Goal: Contribute content: Add original content to the website for others to see

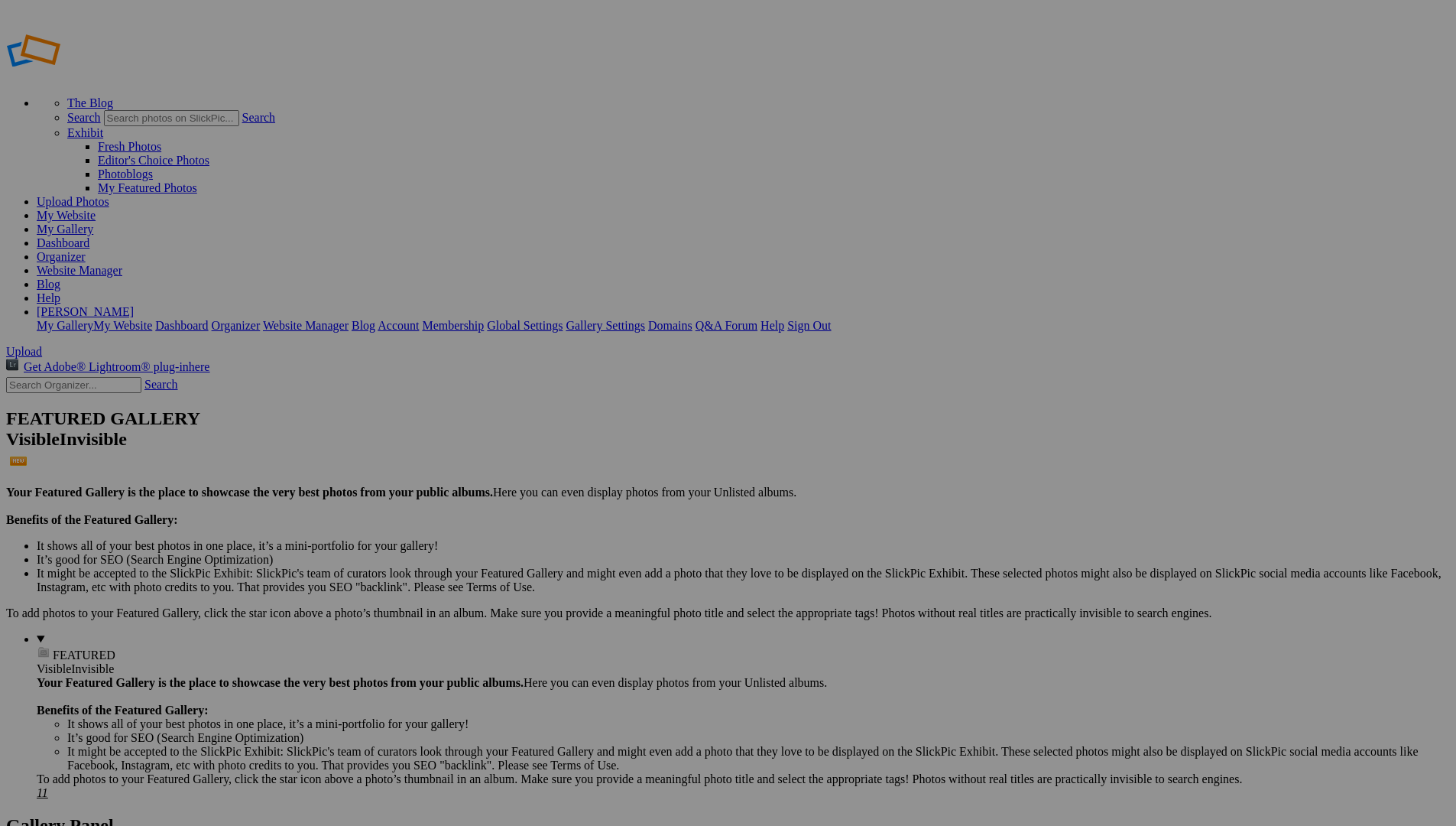
drag, startPoint x: 423, startPoint y: 228, endPoint x: 568, endPoint y: 551, distance: 354.1
drag, startPoint x: 707, startPoint y: 224, endPoint x: 413, endPoint y: 197, distance: 295.2
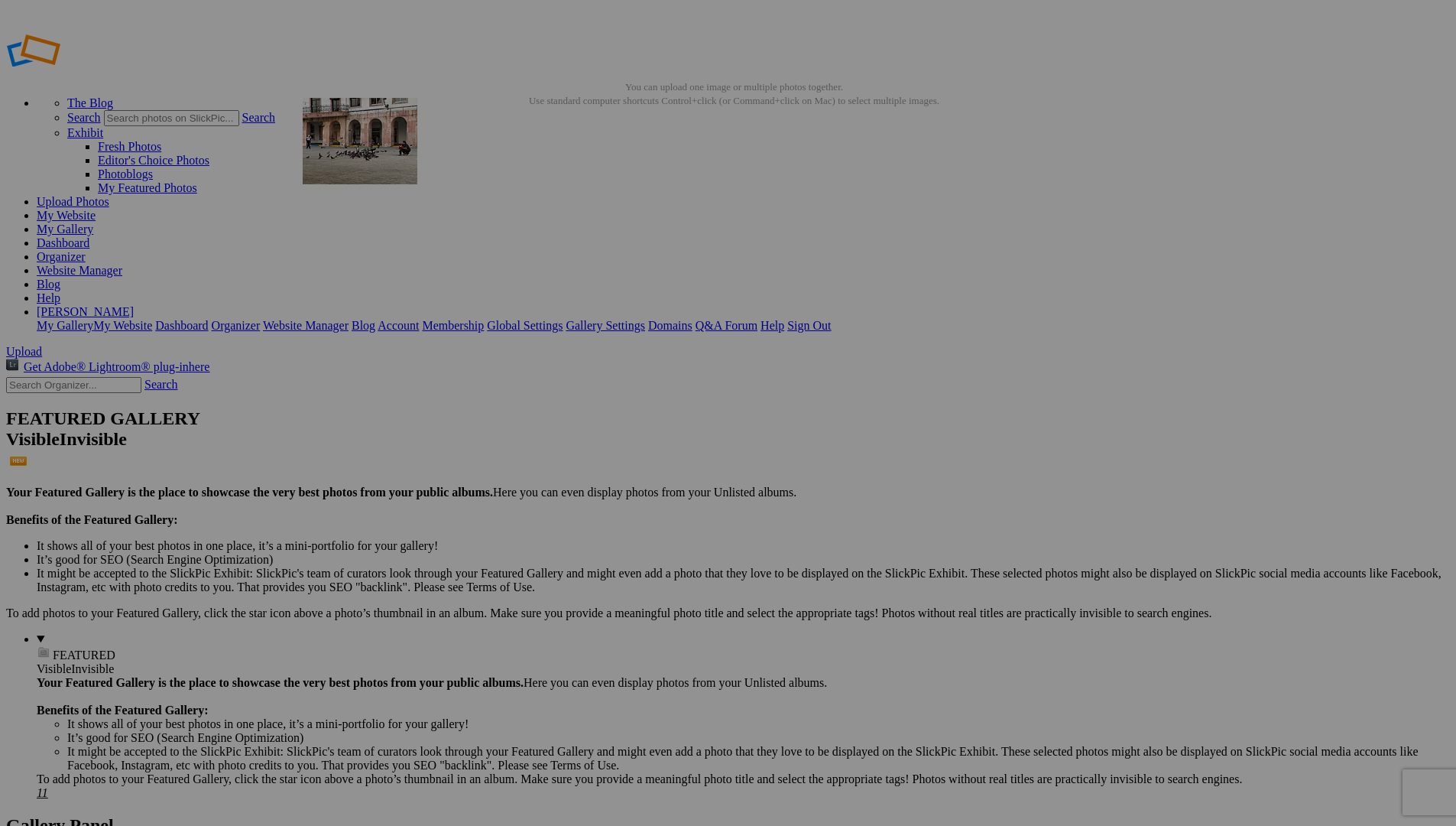
drag, startPoint x: 714, startPoint y: 441, endPoint x: 522, endPoint y: 205, distance: 304.2
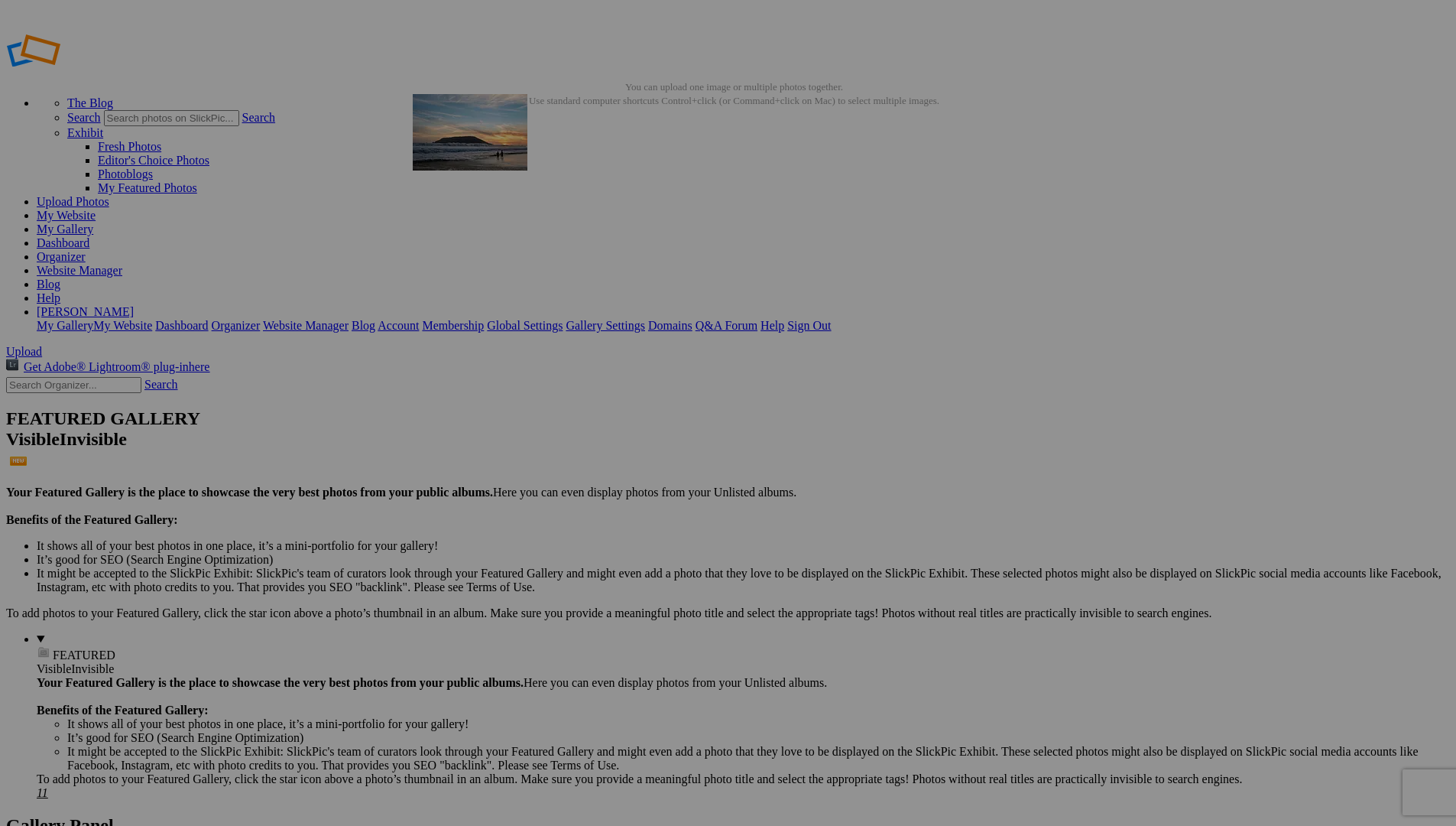
drag, startPoint x: 969, startPoint y: 434, endPoint x: 633, endPoint y: 205, distance: 406.6
click at [96, 209] on link "My Website" at bounding box center [65, 215] width 59 height 13
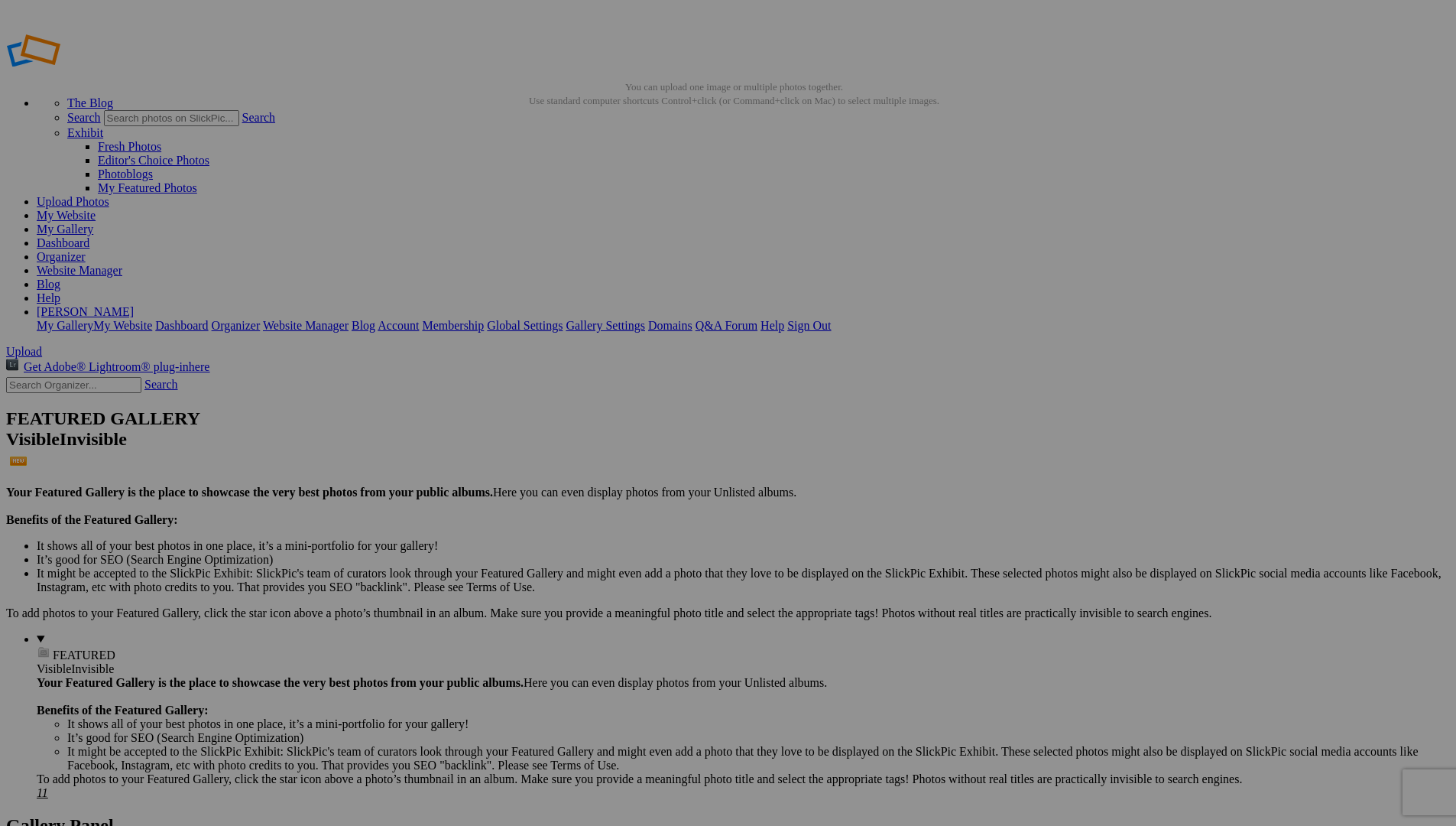
drag, startPoint x: 842, startPoint y: 419, endPoint x: 394, endPoint y: 193, distance: 501.8
drag, startPoint x: 1389, startPoint y: 228, endPoint x: 545, endPoint y: 199, distance: 844.5
click at [122, 264] on link "Website Manager" at bounding box center [79, 270] width 86 height 13
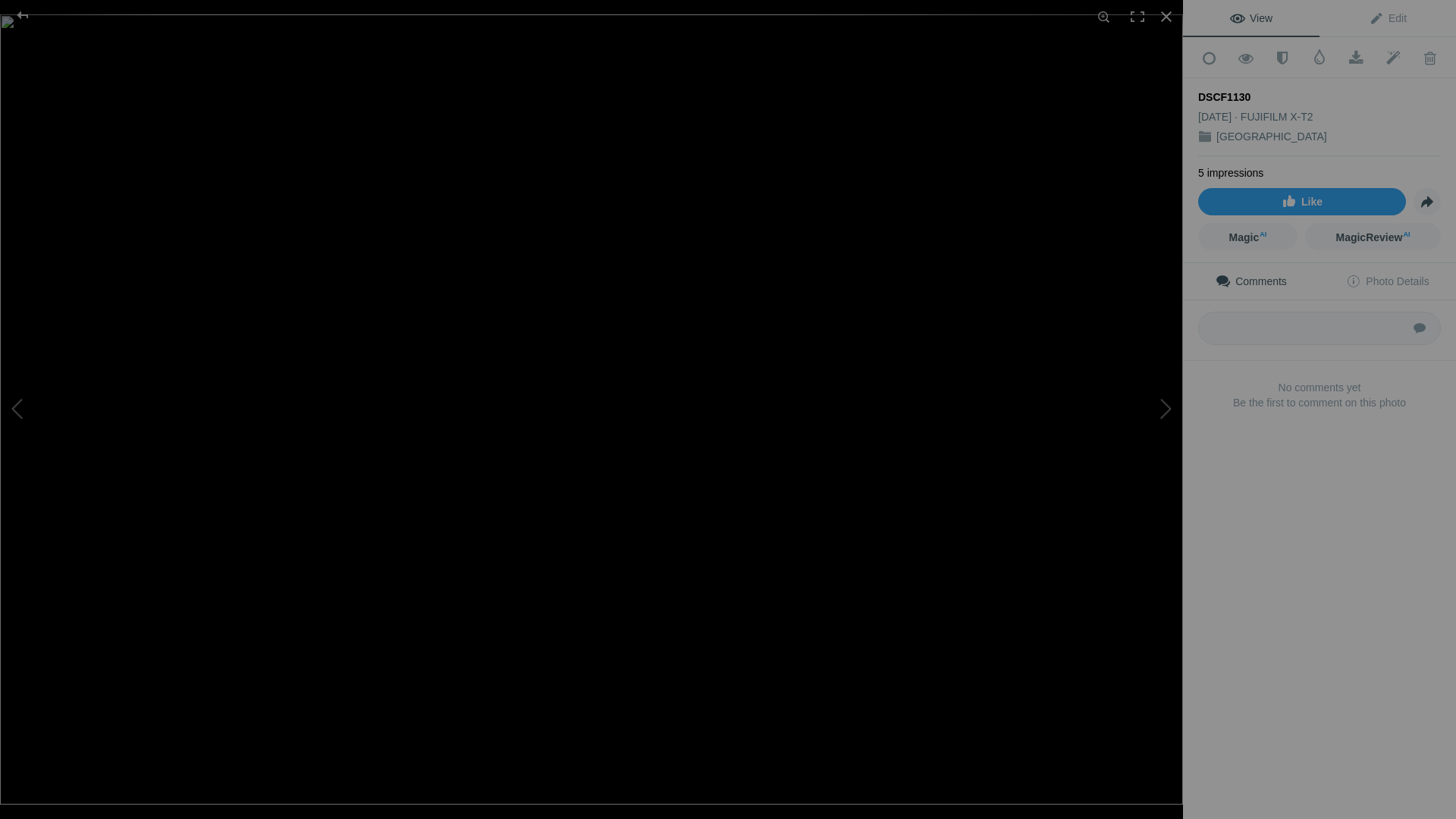
drag, startPoint x: 1199, startPoint y: 91, endPoint x: 1249, endPoint y: 89, distance: 50.0
click at [1249, 89] on div "DSCF1130" at bounding box center [1320, 97] width 242 height 15
click at [1320, 531] on div "View Edit Add to Quick Collection Remove from Quick Collection Hide from Public…" at bounding box center [1320, 409] width 273 height 819
click at [1391, 19] on span "Edit" at bounding box center [1387, 18] width 38 height 12
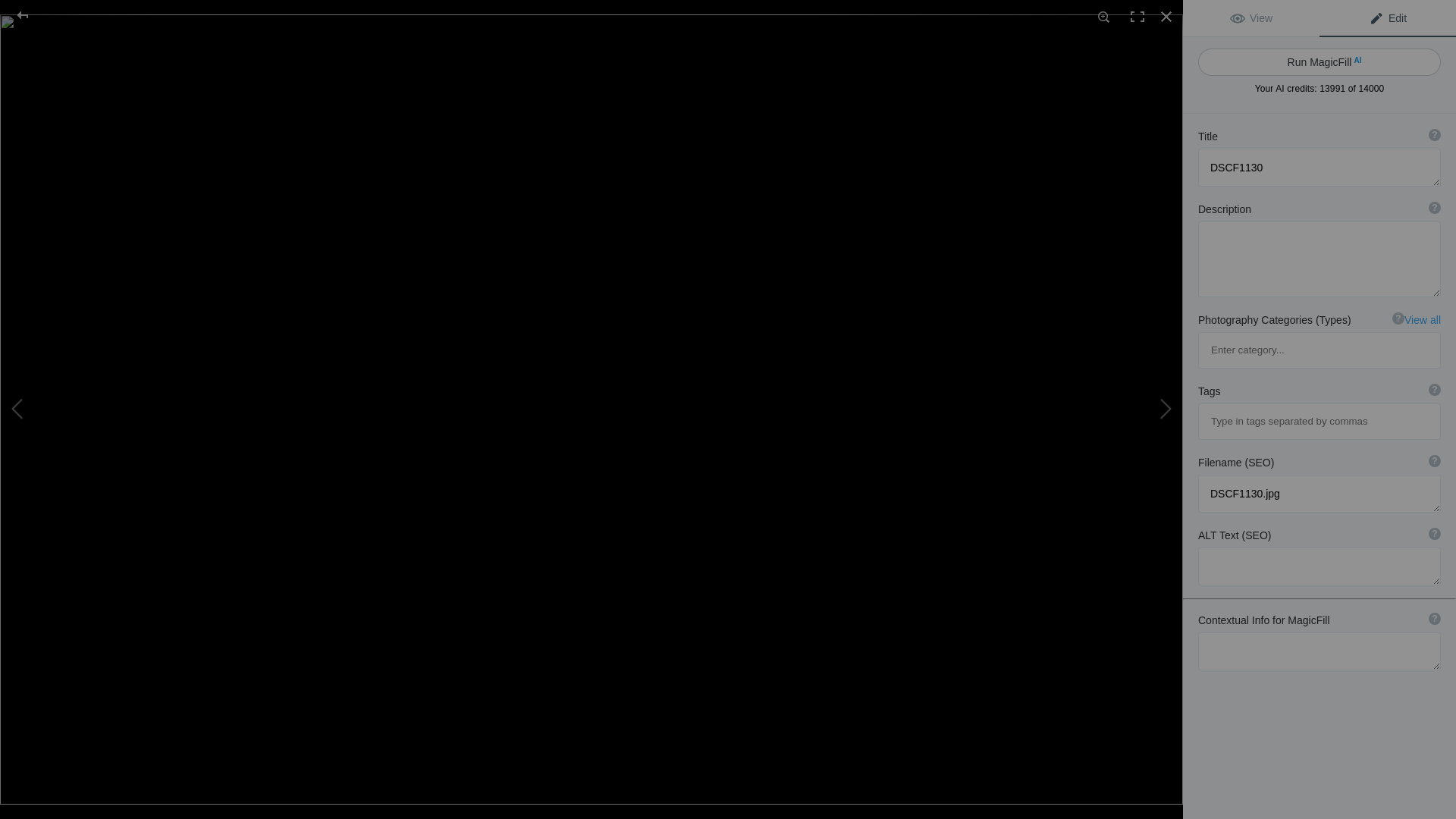
click at [1384, 60] on button "Run MagicFill AI" at bounding box center [1320, 62] width 242 height 27
type textarea "Street Musician with Drum in Urban Setting"
type textarea "This engaging photograph captures a street musician in an urban environment, sh…"
type textarea "street-musician-drum-urban-setting.jpg"
type textarea "A street musician wearing a black coat and hat plays a drum in front of colorfu…"
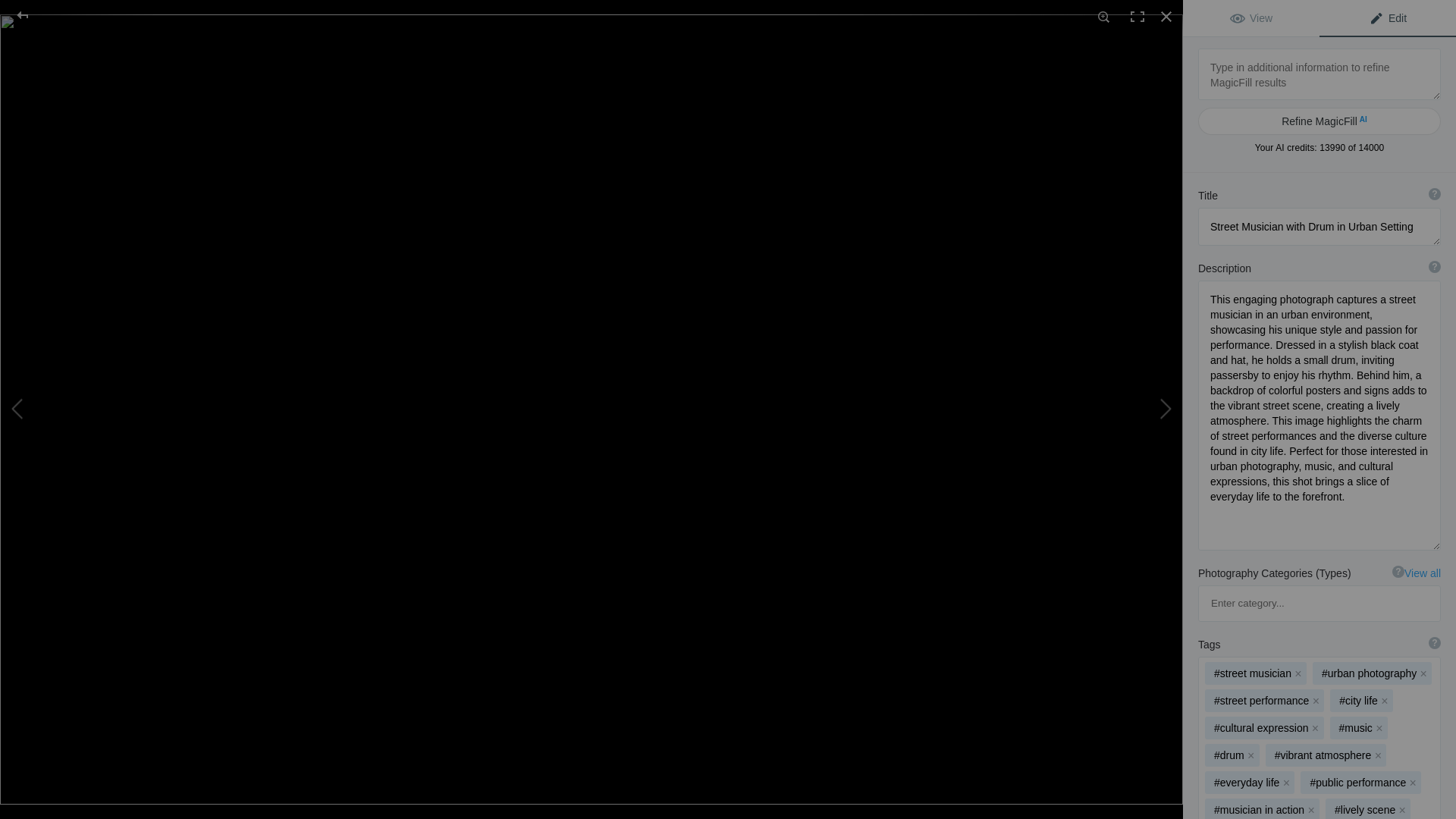
drag, startPoint x: 1425, startPoint y: 351, endPoint x: 1425, endPoint y: 541, distance: 190.0
click at [1429, 545] on div "Description ? By adding more context around images, results can become much mor…" at bounding box center [1320, 406] width 273 height 305
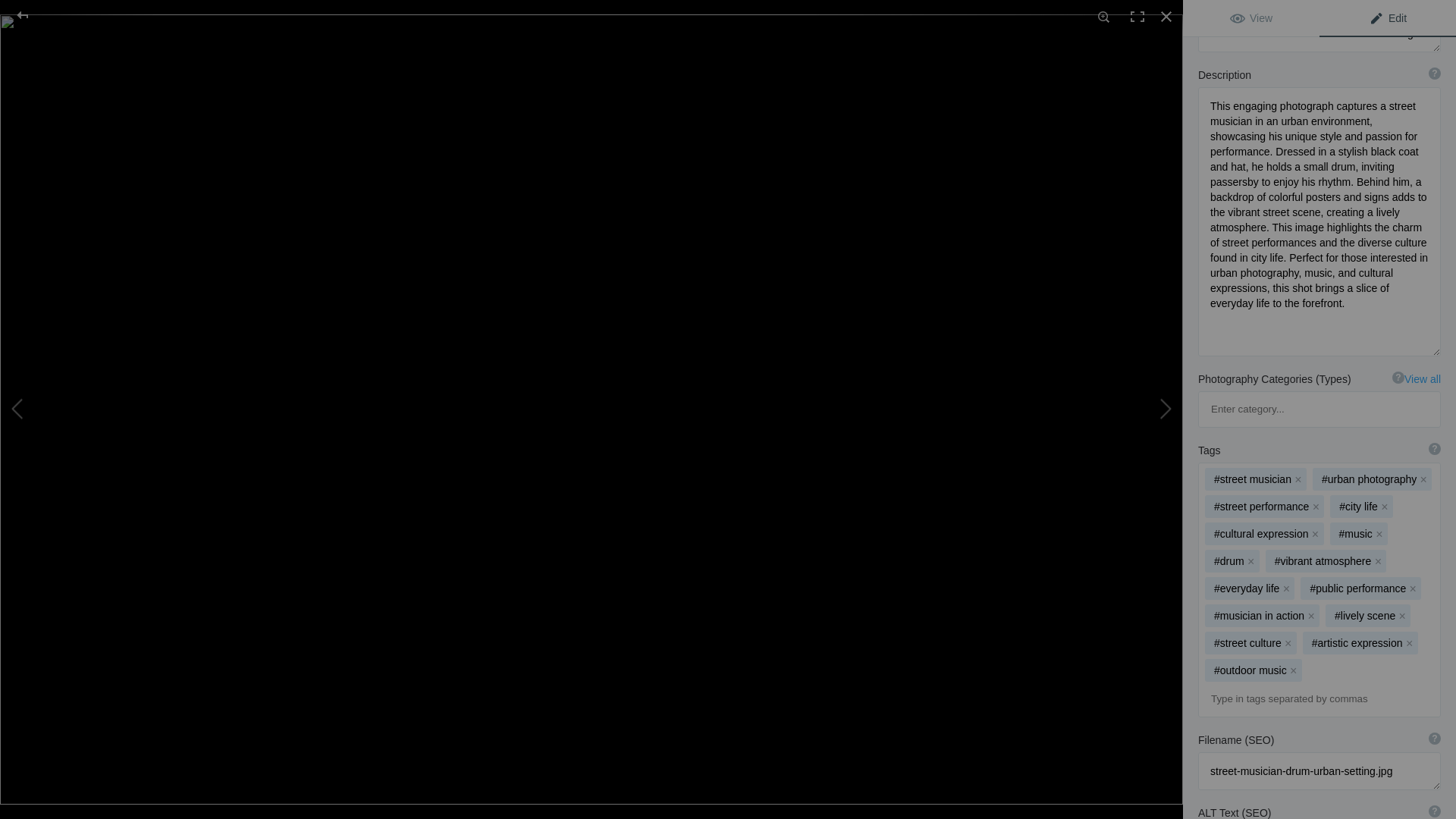
scroll to position [417, 0]
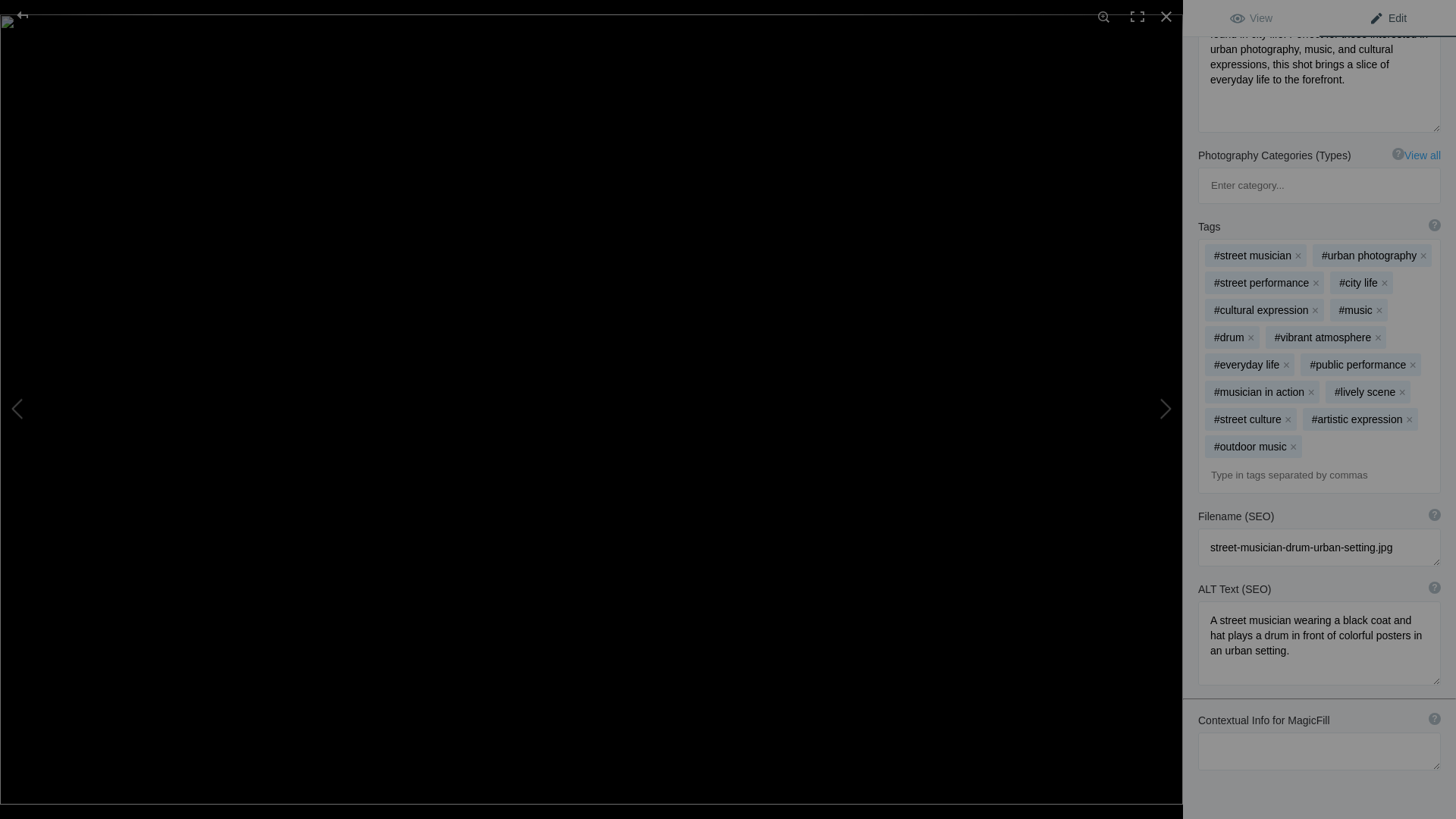
drag, startPoint x: 1425, startPoint y: 589, endPoint x: 1429, endPoint y: 636, distance: 47.2
click at [1429, 636] on textarea at bounding box center [1320, 644] width 242 height 84
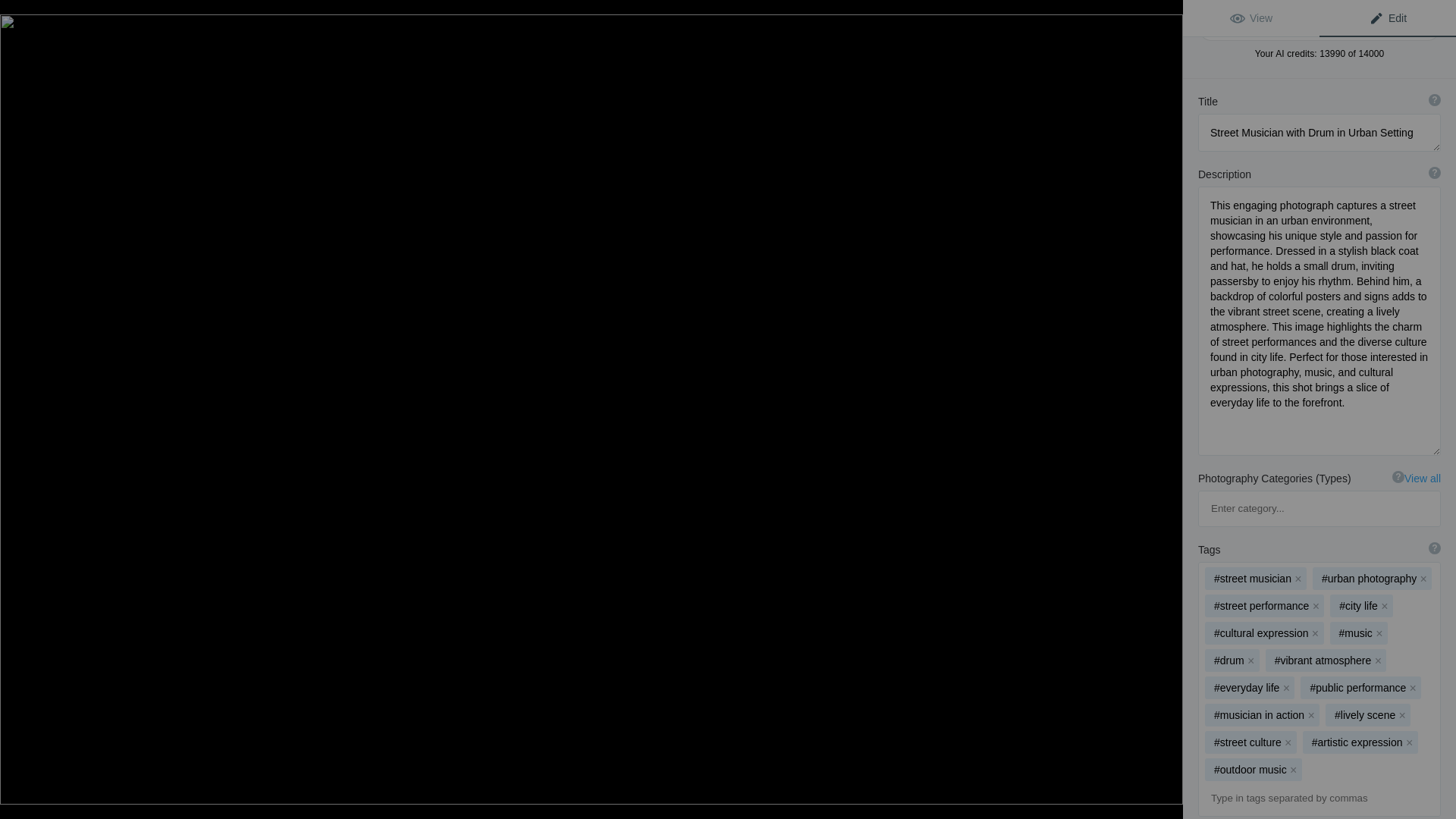
scroll to position [0, 0]
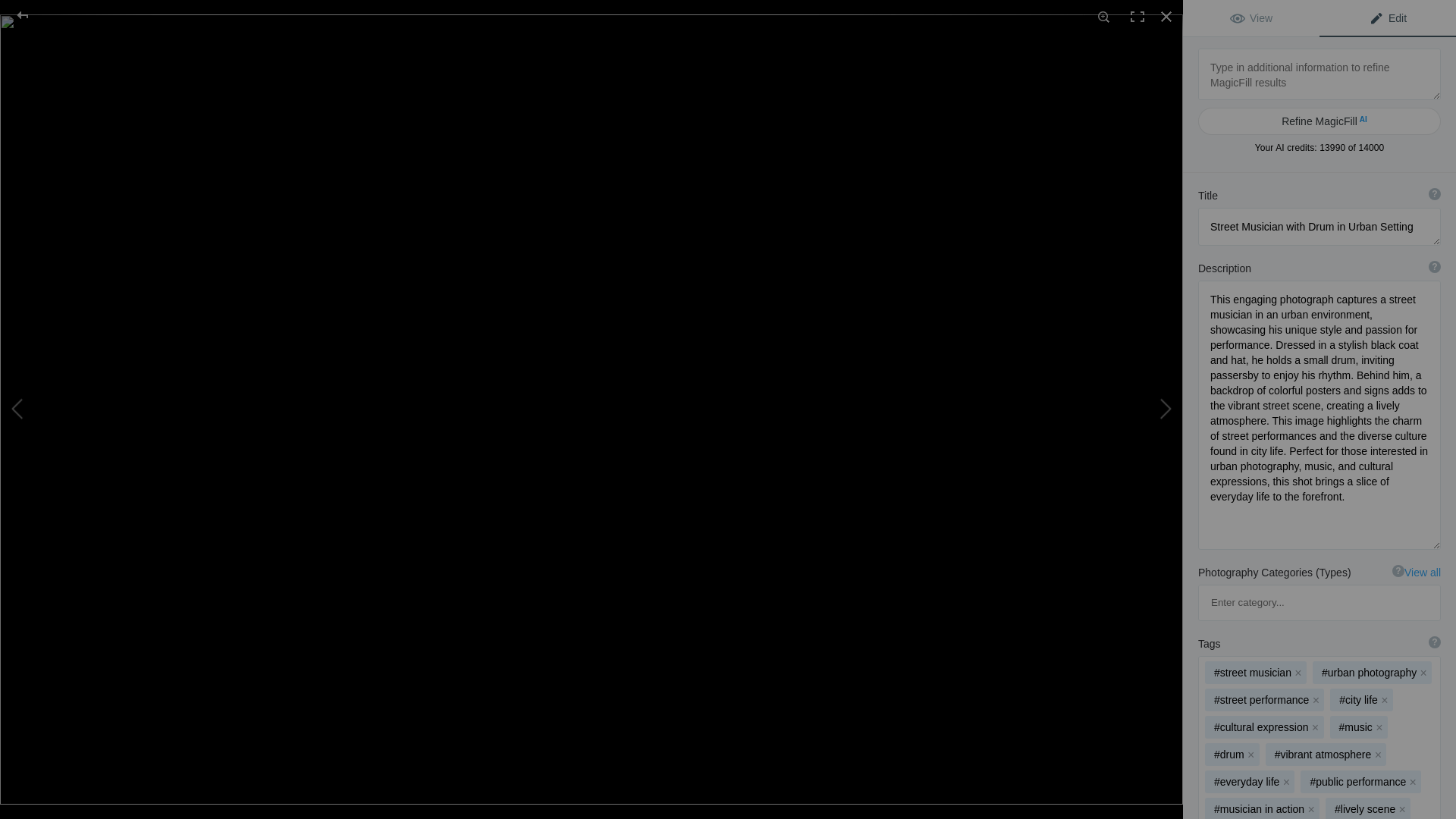
click at [1283, 64] on textarea at bounding box center [1320, 74] width 242 height 51
type textarea "Tokyo [GEOGRAPHIC_DATA]"
click at [1259, 124] on button "Refine MagicFill AI" at bounding box center [1320, 121] width 242 height 27
type textarea "Street Musician with Drum in [GEOGRAPHIC_DATA], [GEOGRAPHIC_DATA]"
type textarea "This captivating photograph features a street musician performing in the bustli…"
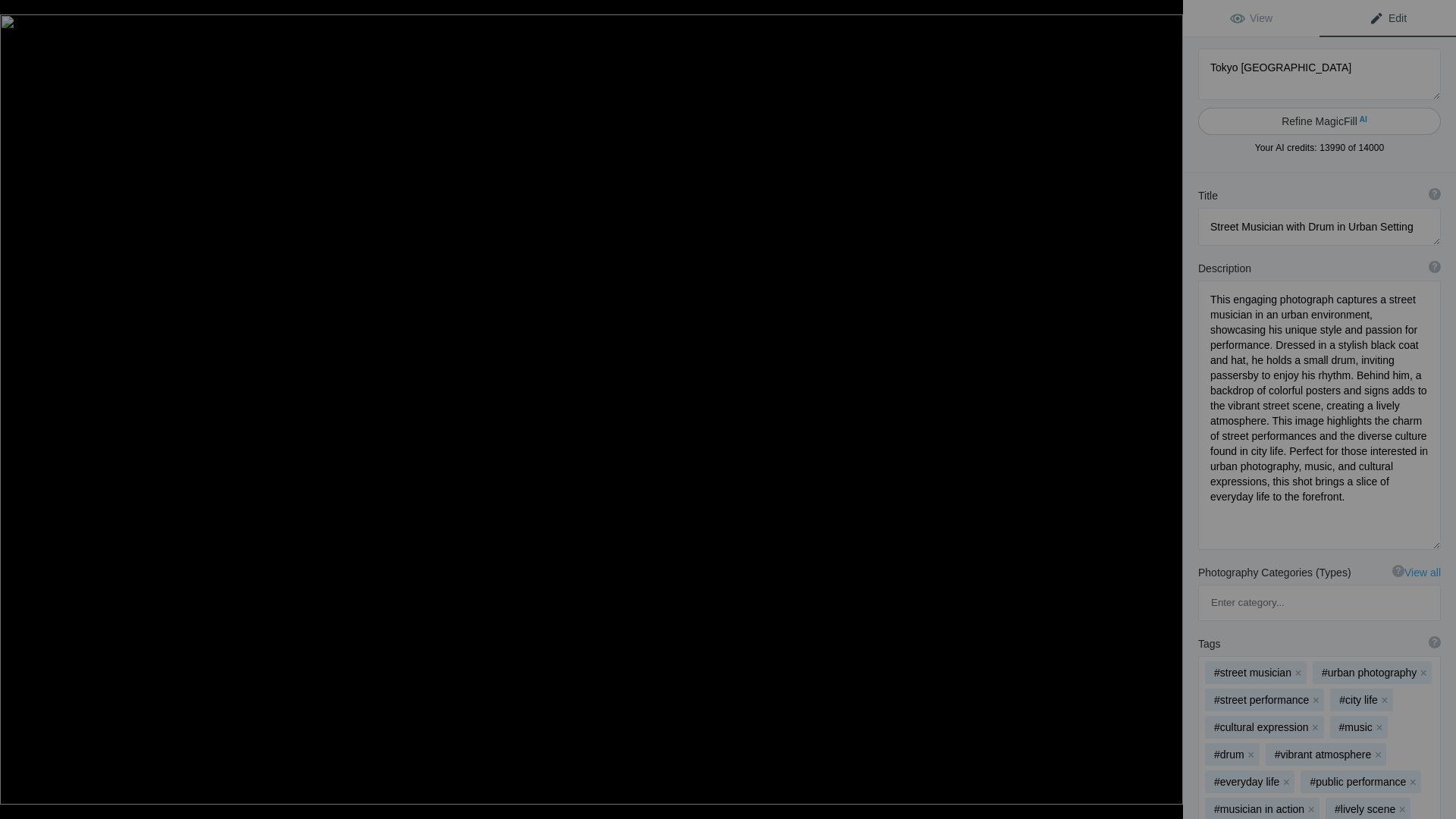
type textarea "street-musician-drum-[GEOGRAPHIC_DATA]-[GEOGRAPHIC_DATA]jpg"
type textarea "A street musician in [GEOGRAPHIC_DATA], [GEOGRAPHIC_DATA], wearing a black coat…"
click at [1345, 225] on textarea at bounding box center [1320, 226] width 242 height 38
drag, startPoint x: 1345, startPoint y: 225, endPoint x: 1391, endPoint y: 221, distance: 46.2
click at [1391, 221] on textarea at bounding box center [1320, 226] width 242 height 38
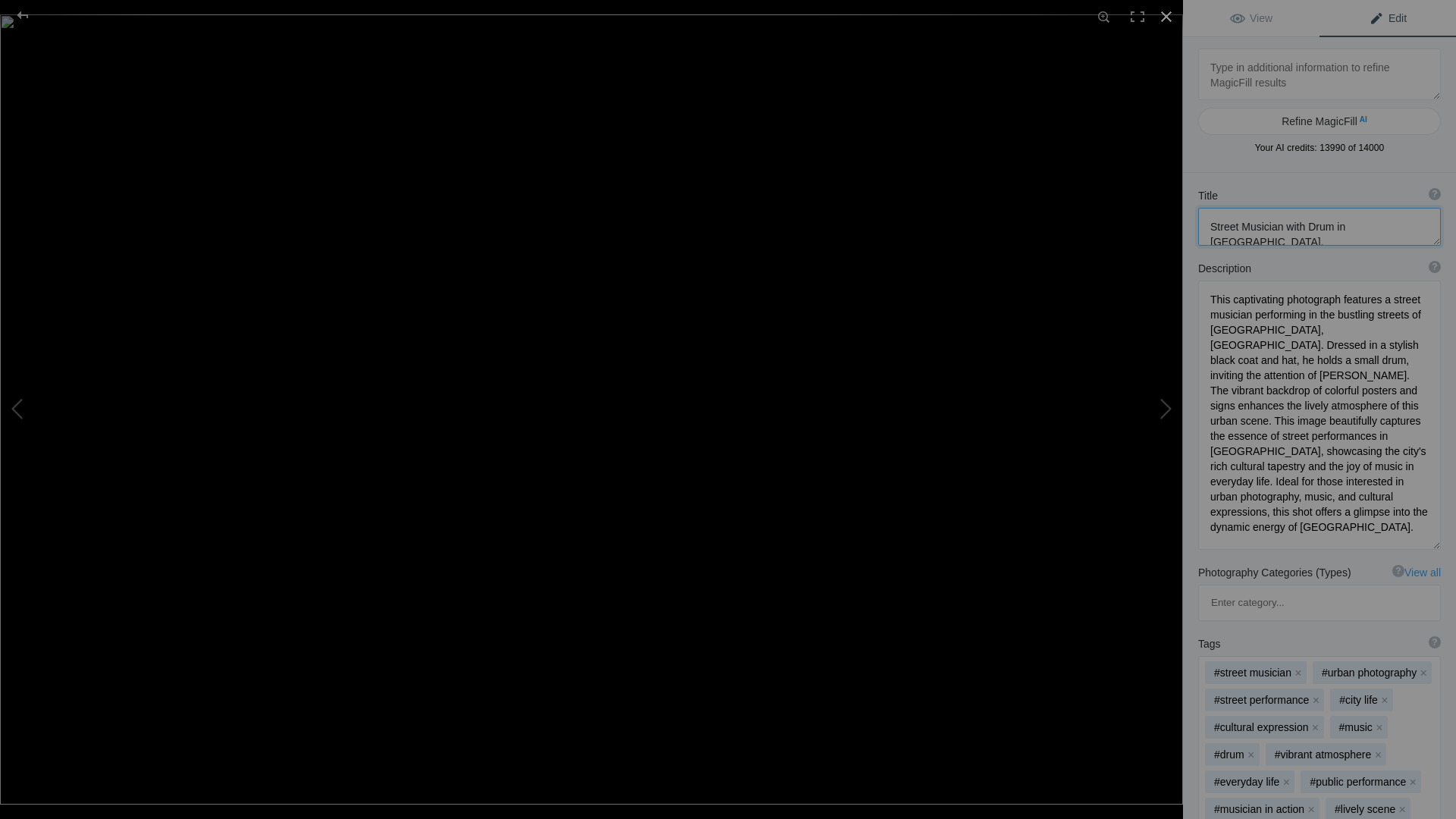
click at [1166, 17] on div at bounding box center [1166, 17] width 34 height 34
